Goal: Check status: Check status

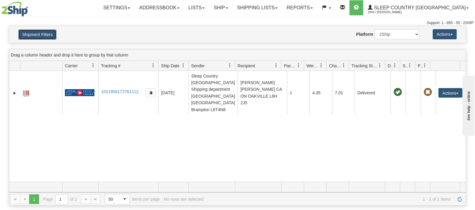
drag, startPoint x: 51, startPoint y: 35, endPoint x: 191, endPoint y: 95, distance: 152.2
click at [51, 35] on button "Shipment Filters" at bounding box center [37, 34] width 38 height 10
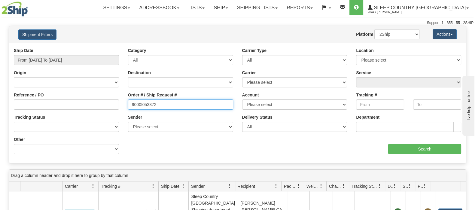
drag, startPoint x: 196, startPoint y: 106, endPoint x: 84, endPoint y: 103, distance: 111.9
click at [84, 48] on div "Reference / PO Order # / Ship Request # 9000I053372 Account Please select [GEOG…" at bounding box center [237, 48] width 457 height 0
paste input "7734"
type input "9000I077342"
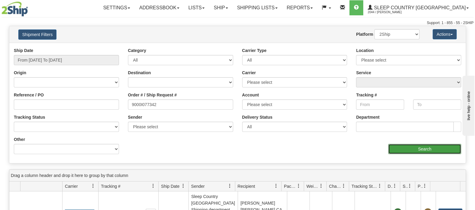
click at [409, 146] on input "Search" at bounding box center [424, 149] width 73 height 10
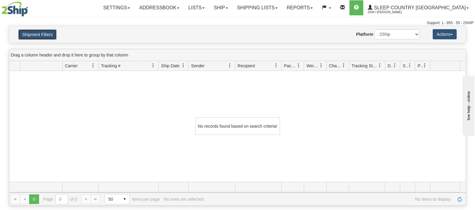
drag, startPoint x: 25, startPoint y: 32, endPoint x: 187, endPoint y: 108, distance: 179.2
click at [25, 32] on button "Shipment Filters" at bounding box center [37, 34] width 38 height 10
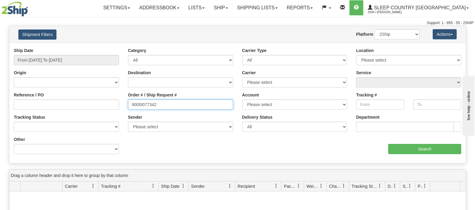
drag, startPoint x: 169, startPoint y: 103, endPoint x: 92, endPoint y: 103, distance: 77.0
click at [92, 48] on div "Reference / PO Order # / Ship Request # 9000I077342 Account Please select [GEOG…" at bounding box center [237, 48] width 457 height 0
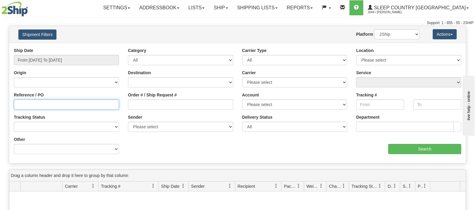
click at [95, 103] on input "Reference / PO" at bounding box center [66, 105] width 105 height 10
paste input "9000I077342"
type input "9000I077342"
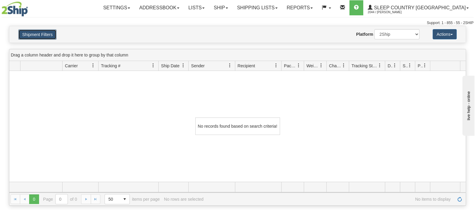
click at [51, 34] on button "Shipment Filters" at bounding box center [37, 34] width 38 height 10
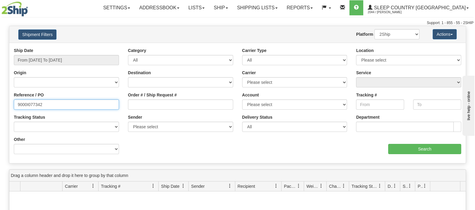
drag, startPoint x: -25, startPoint y: 107, endPoint x: -29, endPoint y: 108, distance: 3.6
click at [0, 108] on html "Upgrade Account Cancel Toggle navigation Settings New Senders" at bounding box center [237, 105] width 475 height 210
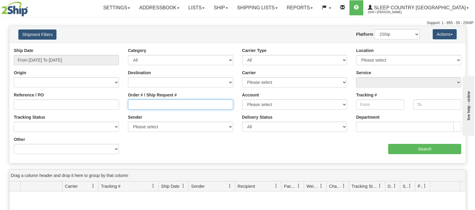
click at [137, 103] on input "Order # / Ship Request #" at bounding box center [180, 105] width 105 height 10
paste input "9000I077342"
type input "9000I077342"
click at [382, 36] on select "2Ship Imported" at bounding box center [397, 34] width 45 height 10
select select "1"
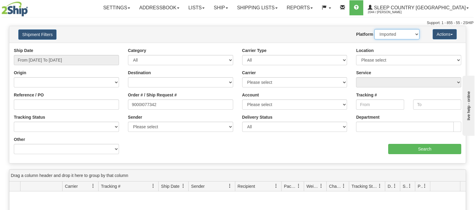
click at [375, 29] on select "2Ship Imported" at bounding box center [397, 34] width 45 height 10
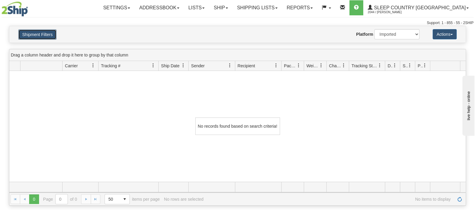
click at [41, 35] on button "Shipment Filters" at bounding box center [37, 34] width 38 height 10
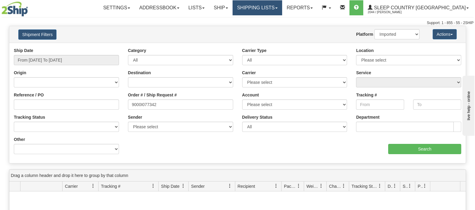
click at [282, 8] on link "Shipping lists" at bounding box center [258, 7] width 50 height 15
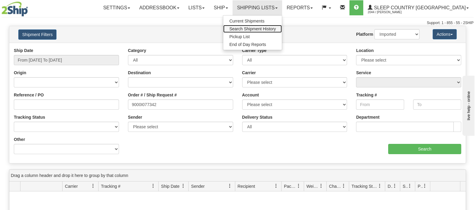
click at [276, 30] on span "Search Shipment History" at bounding box center [252, 28] width 47 height 5
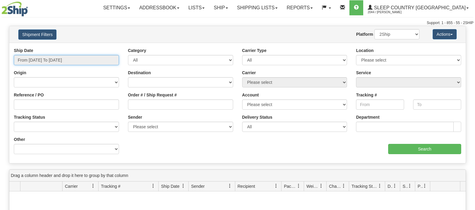
drag, startPoint x: 0, startPoint y: 0, endPoint x: 59, endPoint y: 83, distance: 101.9
click at [57, 57] on input "From [DATE] To [DATE]" at bounding box center [66, 60] width 105 height 10
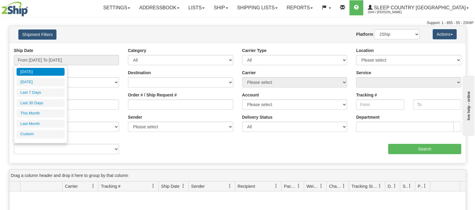
drag, startPoint x: 47, startPoint y: 101, endPoint x: 67, endPoint y: 108, distance: 21.1
click at [48, 102] on li "Last 30 Days" at bounding box center [41, 103] width 48 height 8
type input "From [DATE] To [DATE]"
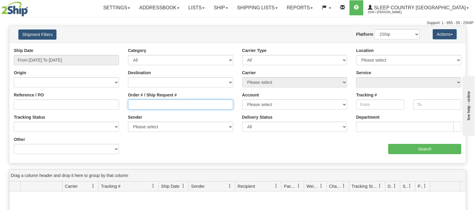
click at [198, 104] on input "Order # / Ship Request #" at bounding box center [180, 105] width 105 height 10
paste input "9000I082344"
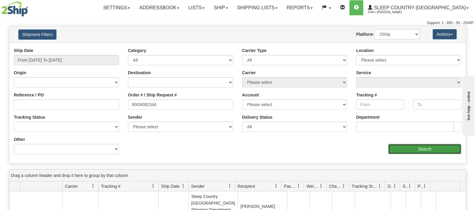
click at [407, 146] on input "Search" at bounding box center [424, 149] width 73 height 10
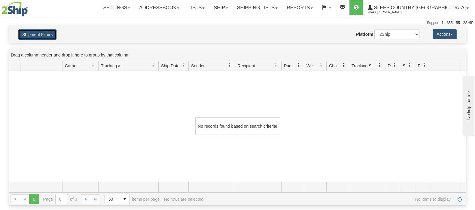
click at [47, 29] on button "Shipment Filters" at bounding box center [37, 34] width 38 height 10
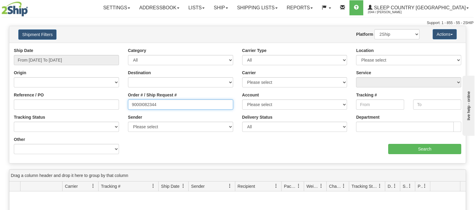
click at [92, 48] on div "Reference / PO Order # / Ship Request # 9000I082344 Account Please select Canad…" at bounding box center [237, 48] width 457 height 0
paste input "67119"
type input "9000I067119"
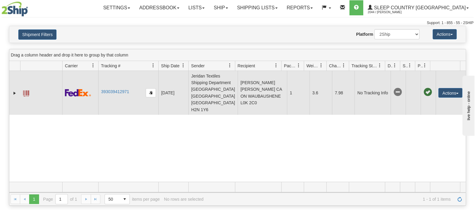
click at [121, 84] on td "393039412971" at bounding box center [128, 93] width 60 height 44
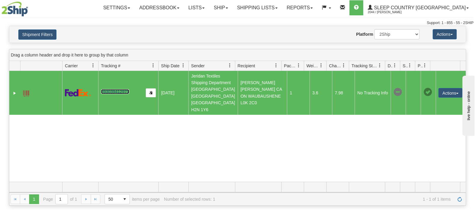
click at [123, 89] on link "393039412971" at bounding box center [115, 91] width 28 height 5
